Goal: Task Accomplishment & Management: Use online tool/utility

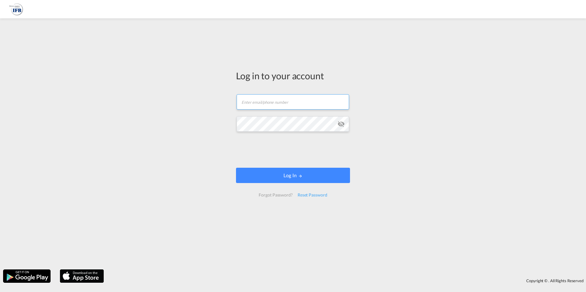
click at [292, 100] on input "text" at bounding box center [292, 101] width 112 height 15
type input "[PERSON_NAME][EMAIL_ADDRESS][DOMAIN_NAME]"
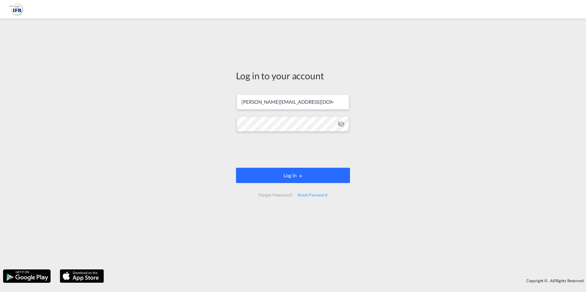
click at [303, 173] on button "Log In" at bounding box center [293, 175] width 114 height 15
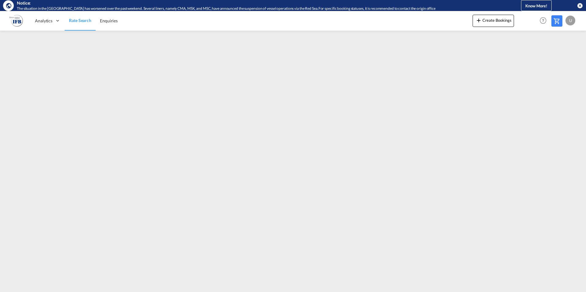
click at [1, 1] on div "Notice: The situation in the Red Sea has worsened over the past weekend. Severa…" at bounding box center [293, 5] width 586 height 11
click at [570, 20] on div "U" at bounding box center [570, 21] width 10 height 10
drag, startPoint x: 555, startPoint y: 58, endPoint x: 585, endPoint y: 40, distance: 35.4
click at [555, 58] on button "Logout" at bounding box center [563, 58] width 40 height 12
